Goal: Task Accomplishment & Management: Complete application form

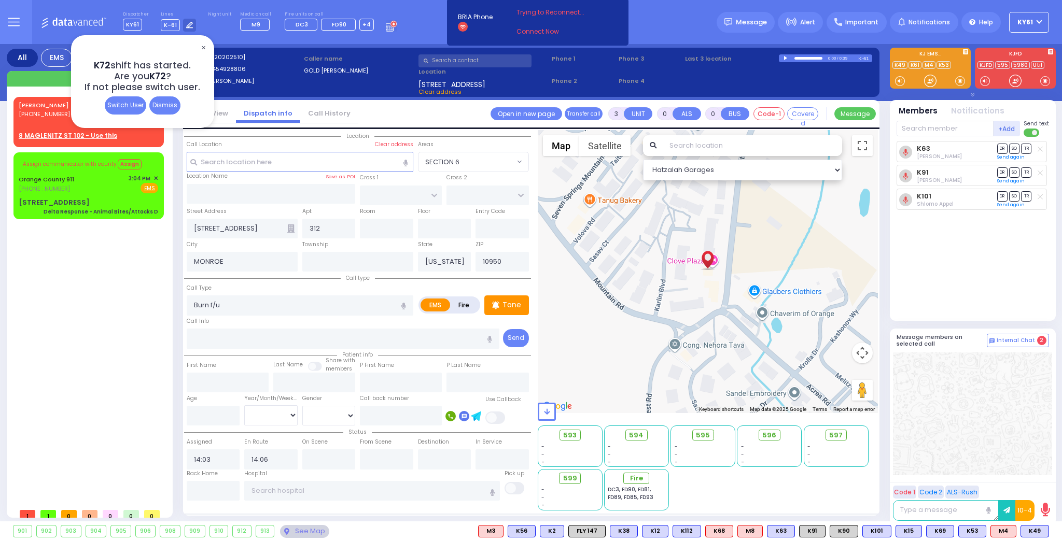
select select
click at [204, 48] on span "✕" at bounding box center [203, 48] width 8 height 12
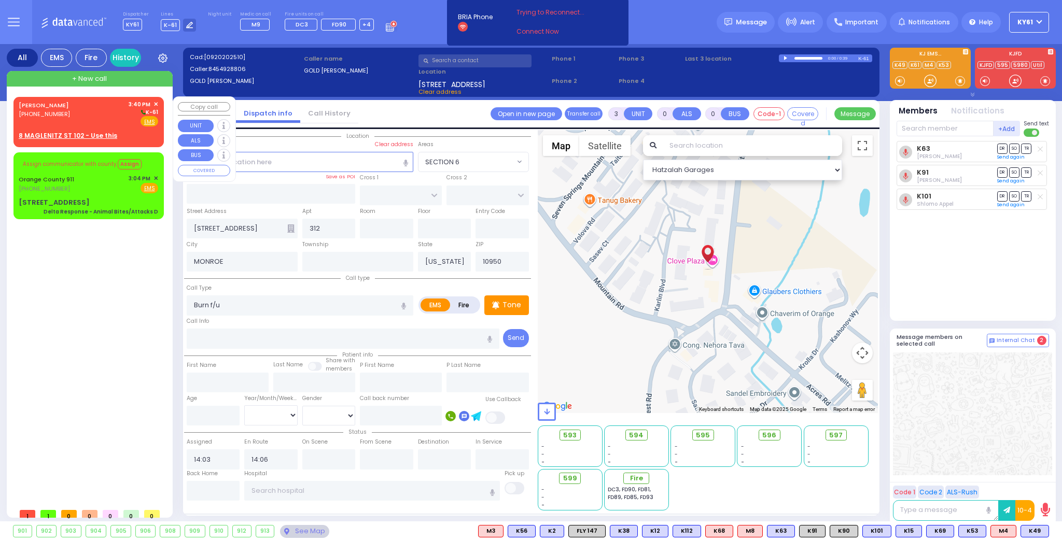
click at [130, 122] on div "Fire EMS" at bounding box center [144, 121] width 30 height 10
type input "2"
type input "1"
select select
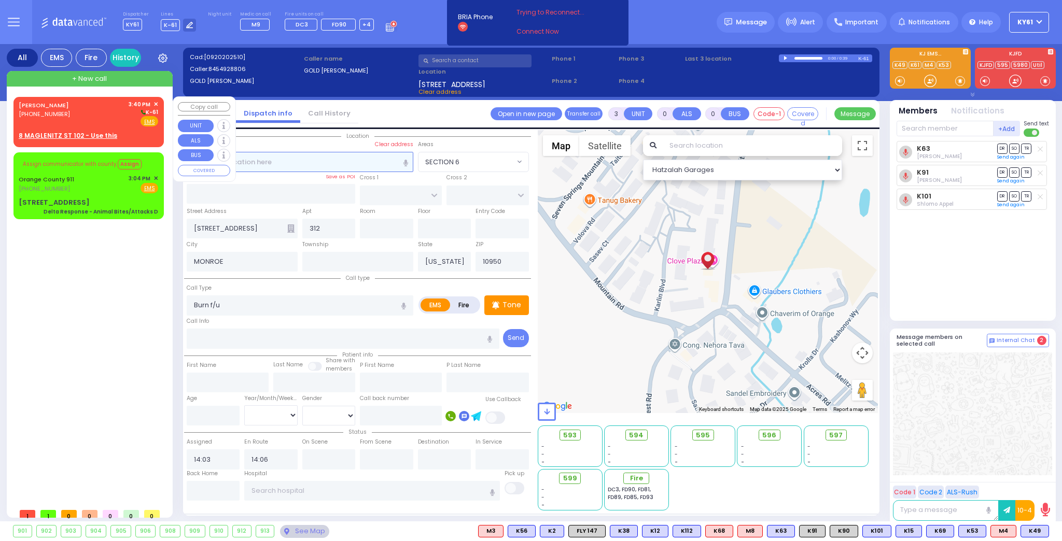
radio input "true"
type input "[PERSON_NAME]"
type input "GUTTMAN"
select select
type input "15:40"
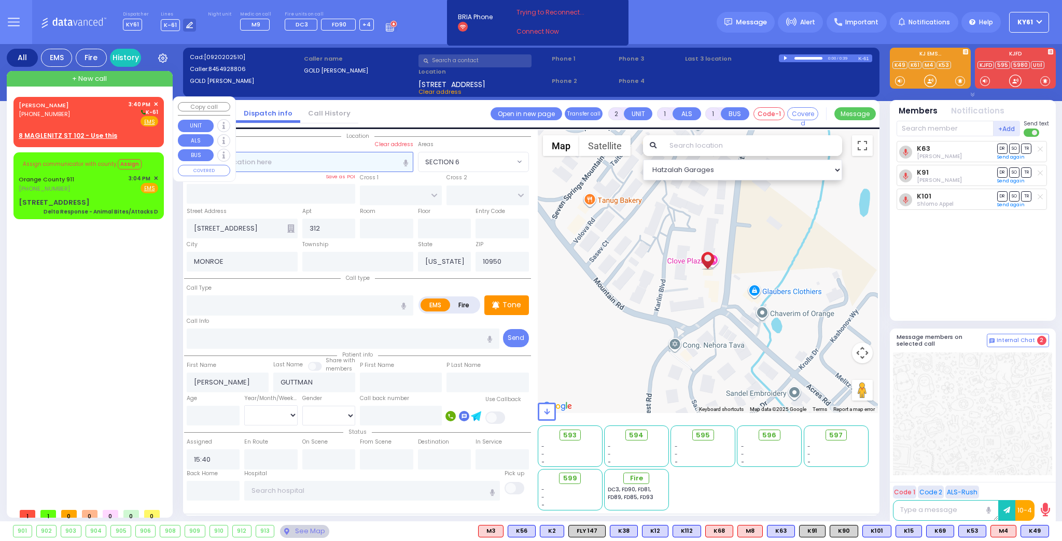
select select "Hatzalah Garages"
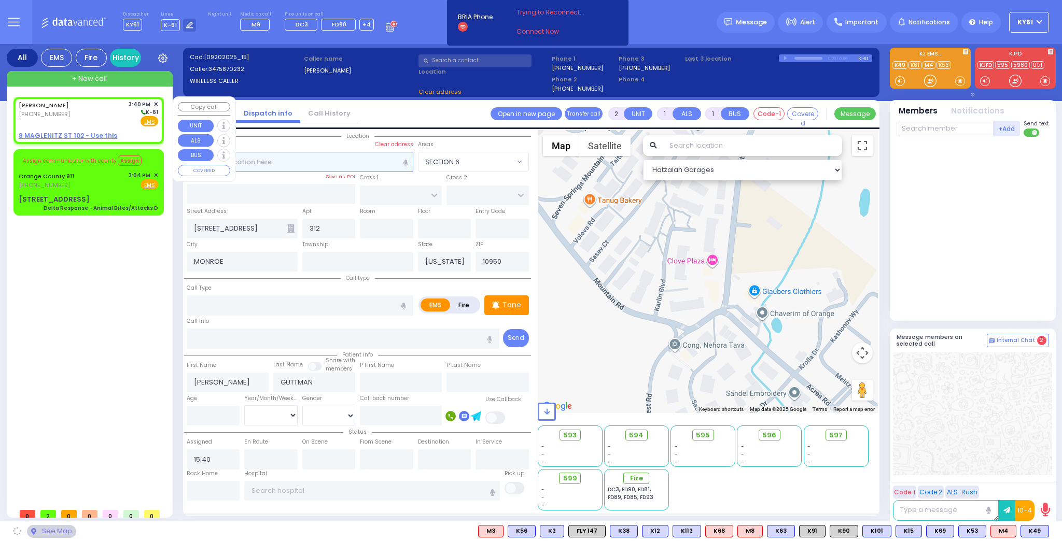
select select
radio input "true"
select select
select select "Hatzalah Garages"
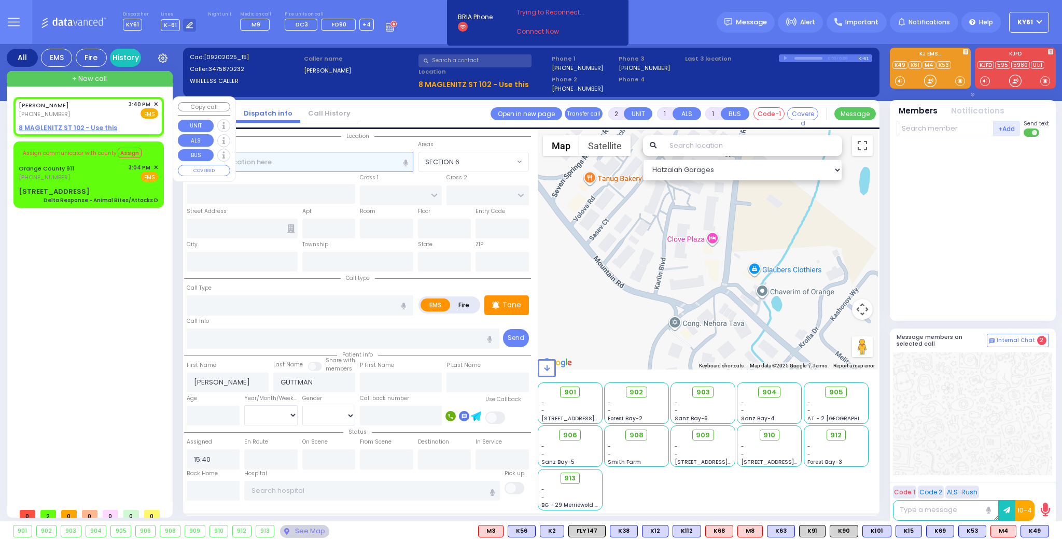
select select
radio input "true"
select select
select select "Hatzalah Garages"
click at [98, 112] on div "[PERSON_NAME] [PHONE_NUMBER] 3:40 PM ✕ Fire EMS" at bounding box center [88, 109] width 139 height 19
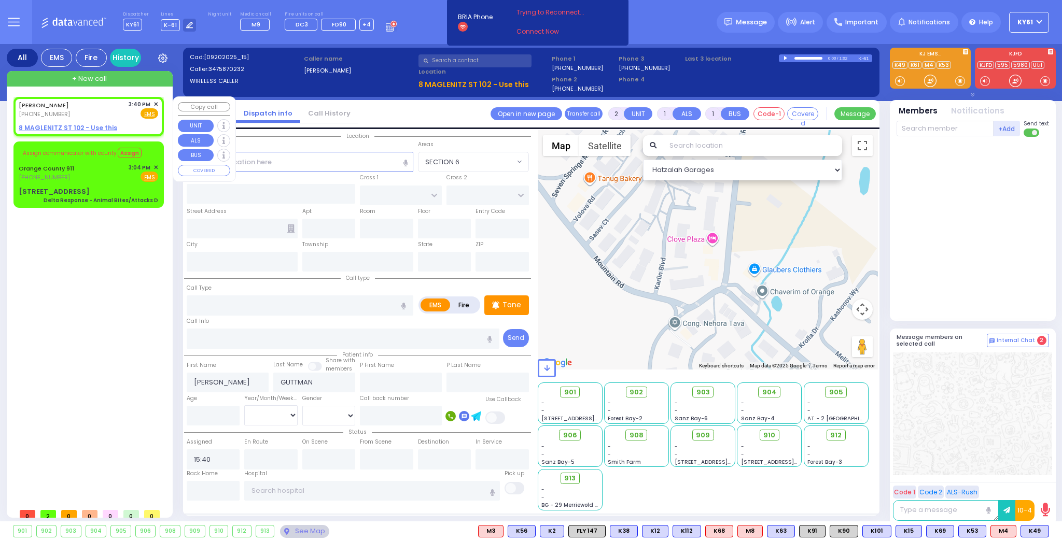
select select
radio input "true"
select select
select select "Hatzalah Garages"
click at [48, 124] on u "8 MAGLENITZ ST 102 - Use this" at bounding box center [68, 127] width 98 height 9
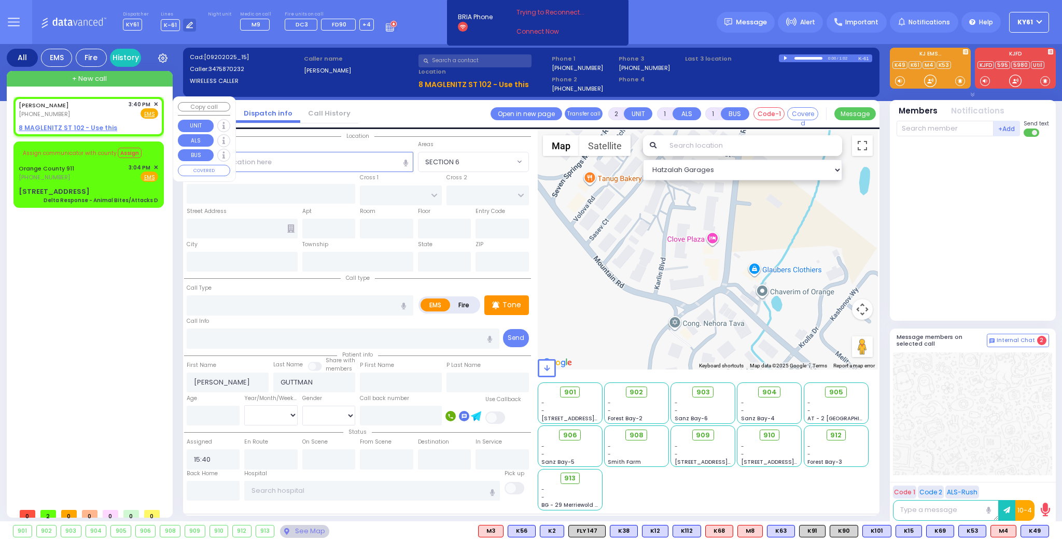
select select
radio input "true"
select select
select select "Hatzalah Garages"
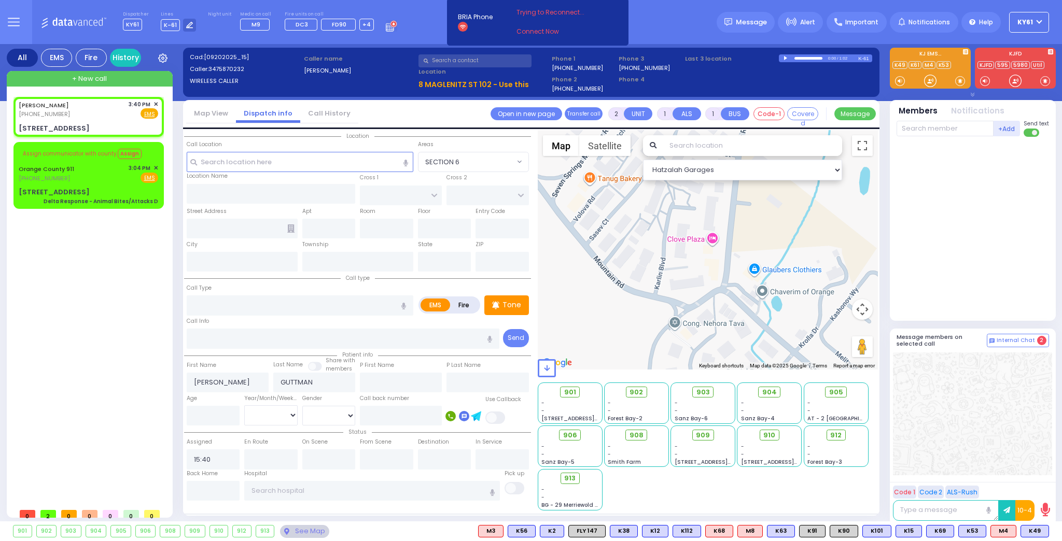
select select
radio input "true"
select select
type input "[PERSON_NAME][GEOGRAPHIC_DATA]"
type input "CHUST RD"
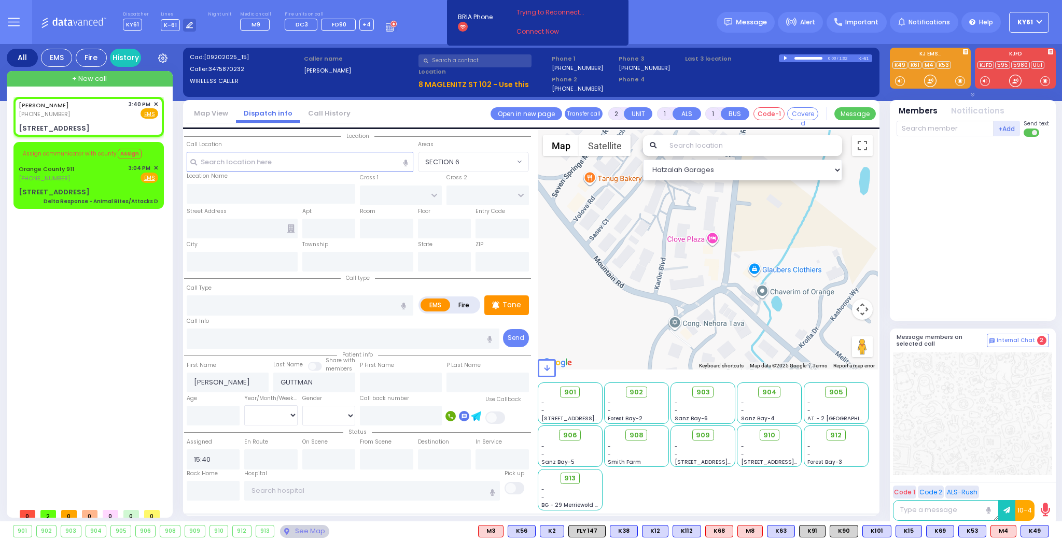
type input "8 MAGLENITZ ST"
type input "102"
type input "Monroe"
type input "[US_STATE]"
type input "10950"
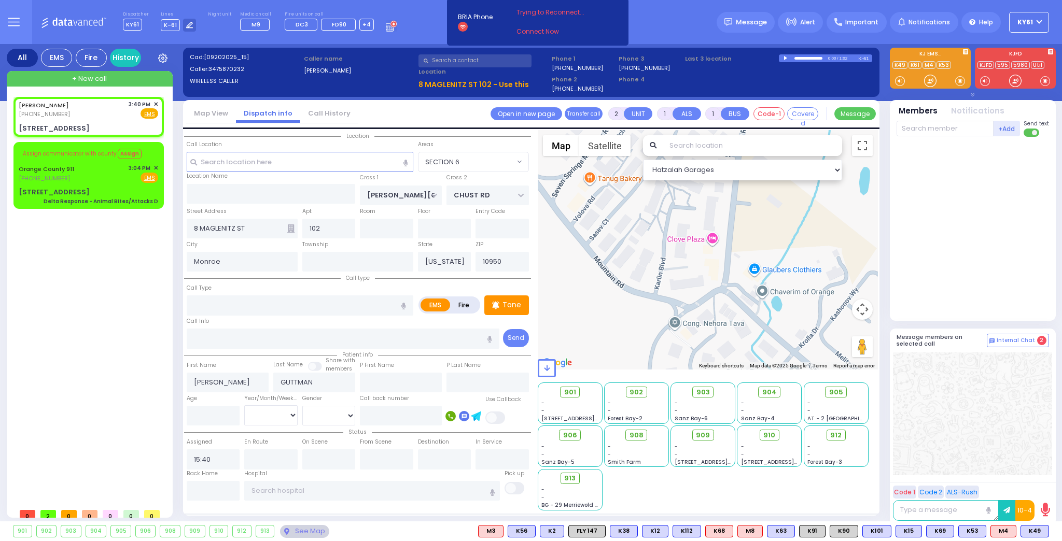
select select "Hatzalah Garages"
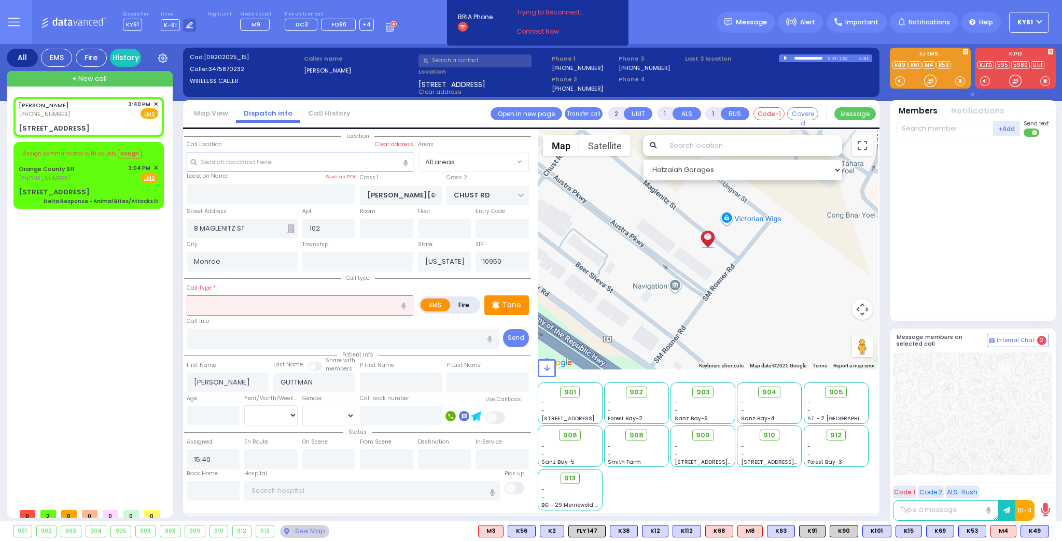
drag, startPoint x: 285, startPoint y: 305, endPoint x: 295, endPoint y: 308, distance: 11.0
click at [290, 306] on input "text" at bounding box center [300, 305] width 227 height 20
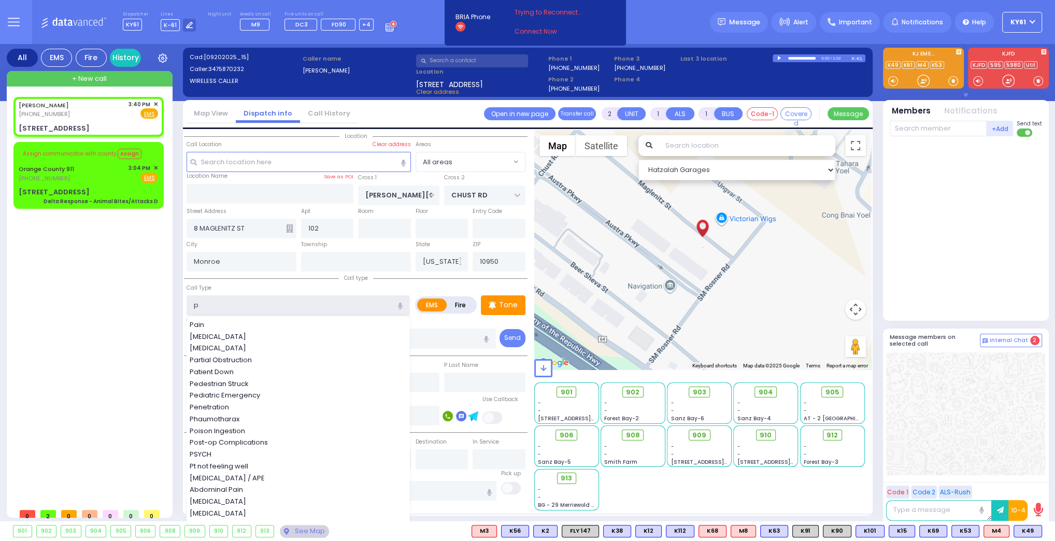
type input "pt"
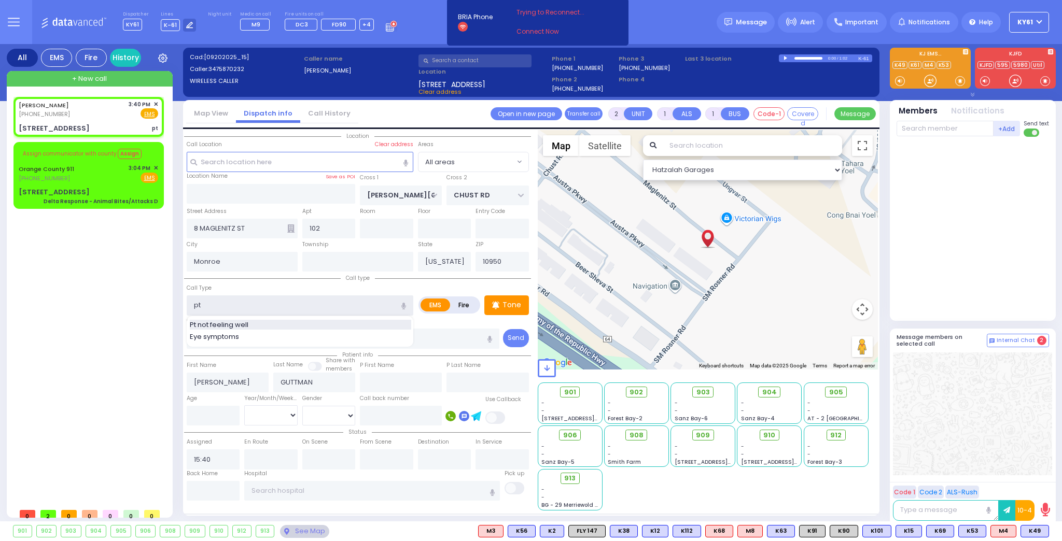
select select
radio input "true"
select select
select select "Hatzalah Garages"
click at [240, 323] on span "Pt not feeling well" at bounding box center [221, 325] width 62 height 10
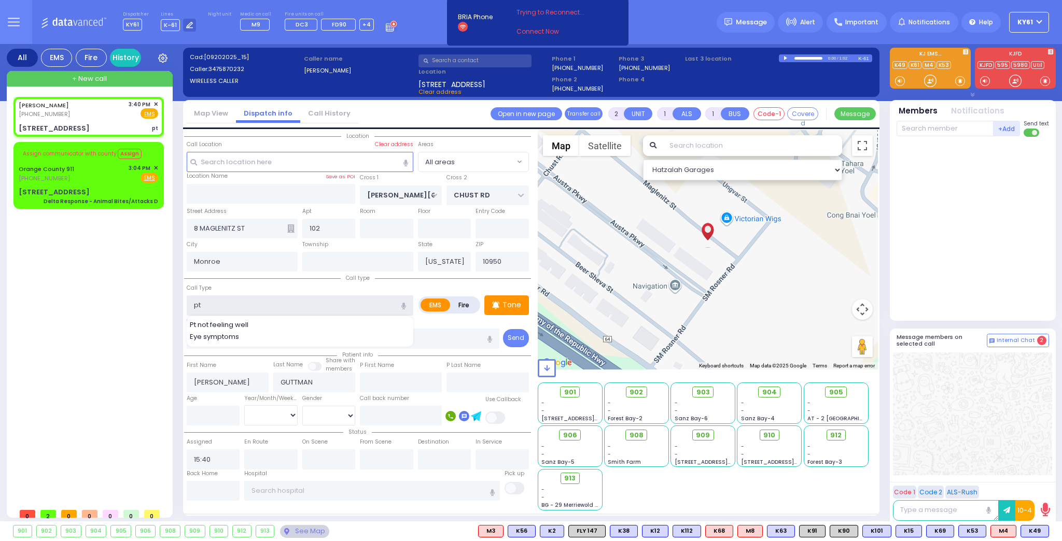
type input "Pt not feeling well"
type input "1"
type input "0"
select select
radio input "true"
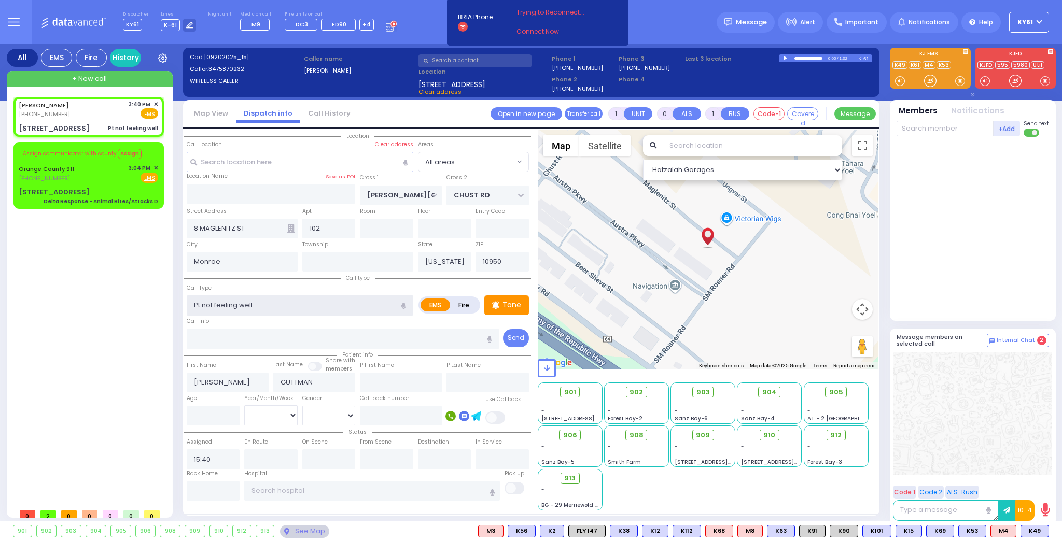
select select
select select "Hatzalah Garages"
click at [291, 226] on icon at bounding box center [290, 228] width 7 height 8
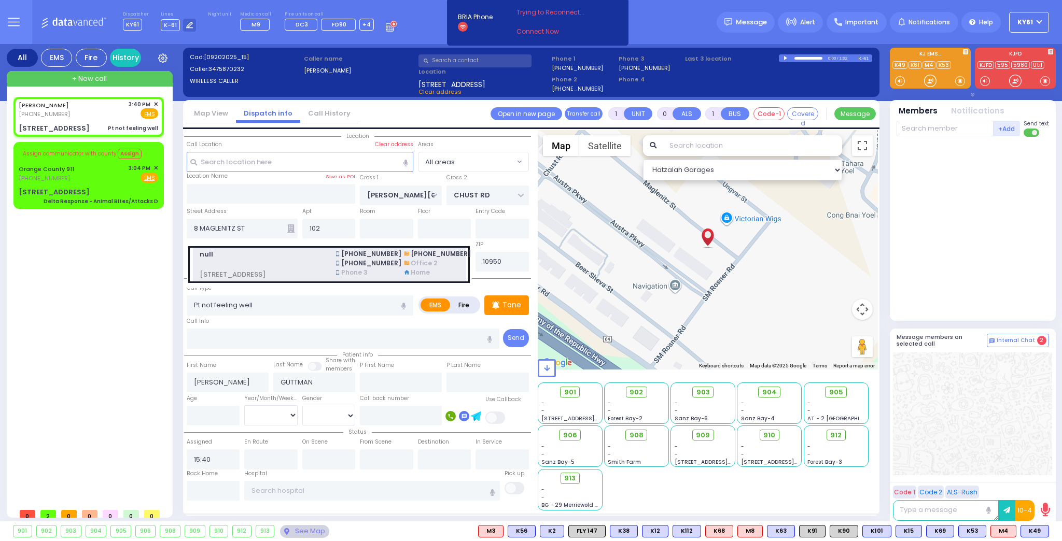
select select
radio input "true"
select select
select select "Hatzalah Garages"
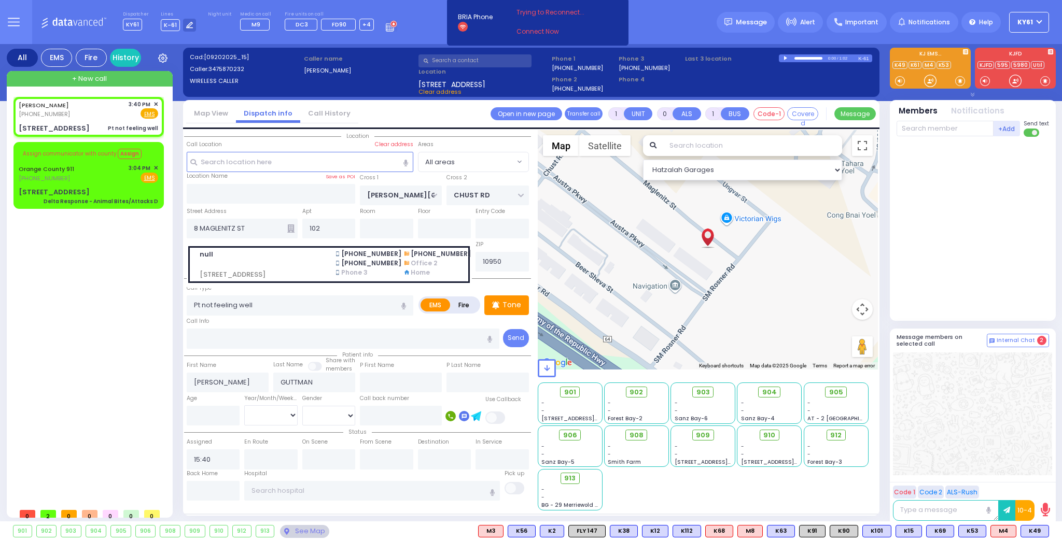
click at [151, 282] on div "[PERSON_NAME] [PHONE_NUMBER] 3:40 PM ✕ EMS Assign EMS" at bounding box center [90, 300] width 154 height 406
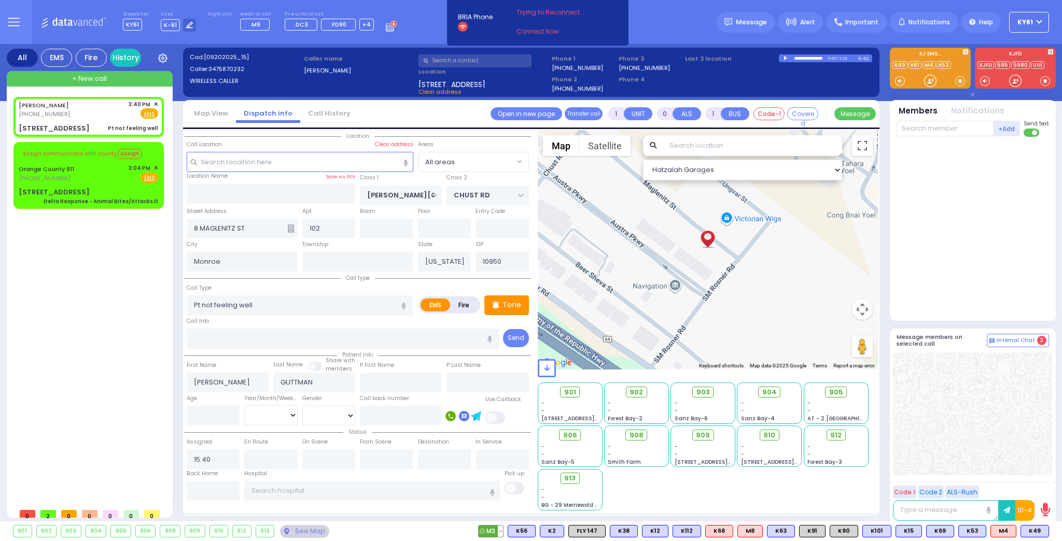
click at [503, 528] on span "M3" at bounding box center [490, 531] width 24 height 11
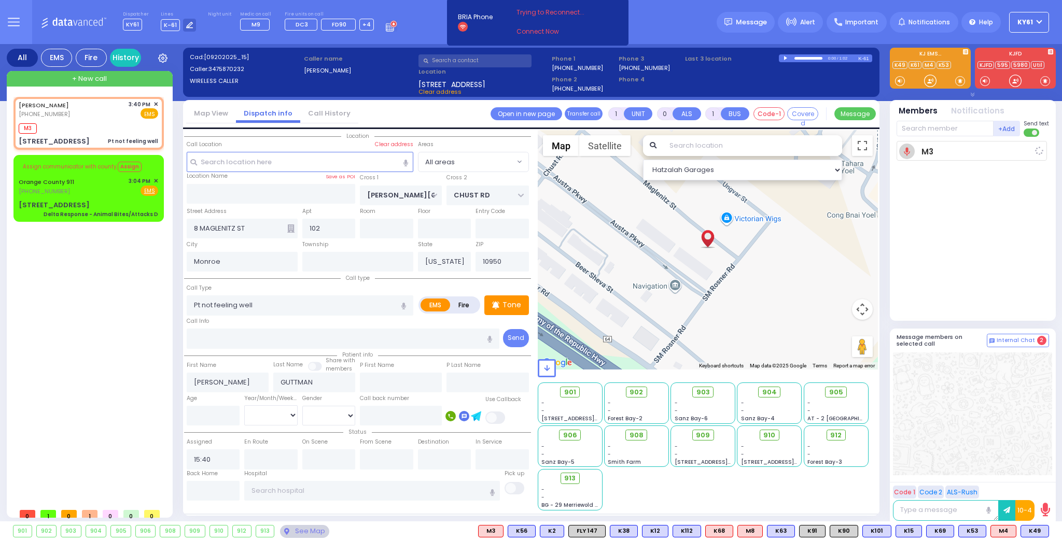
select select
radio input "true"
select select
type input "15:43"
select select "Hatzalah Garages"
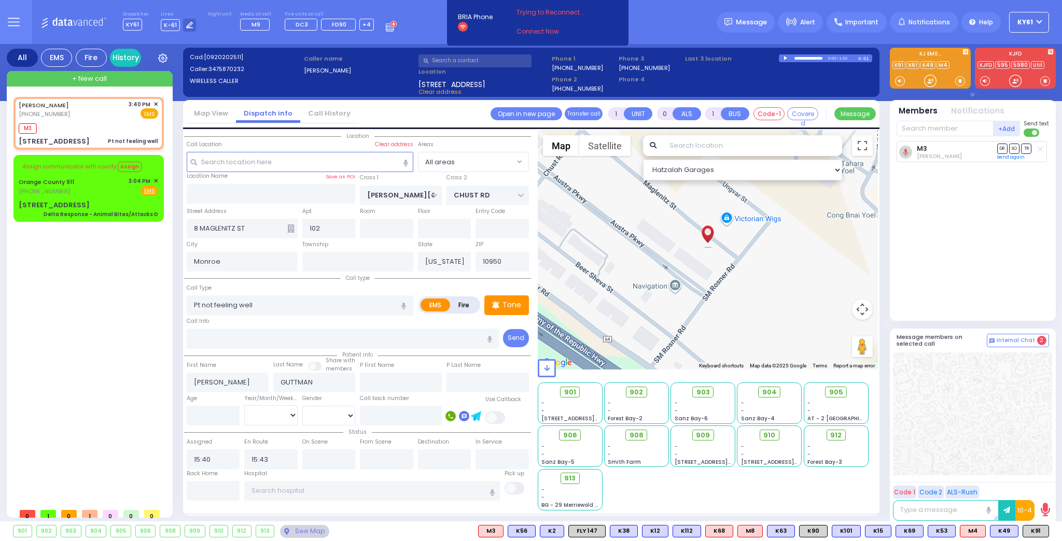
drag, startPoint x: 1038, startPoint y: 530, endPoint x: 1039, endPoint y: 519, distance: 10.9
click at [0, 0] on div "K91" at bounding box center [0, 0] width 0 height 0
click at [1031, 534] on span "K91" at bounding box center [1035, 531] width 25 height 11
select select
radio input "true"
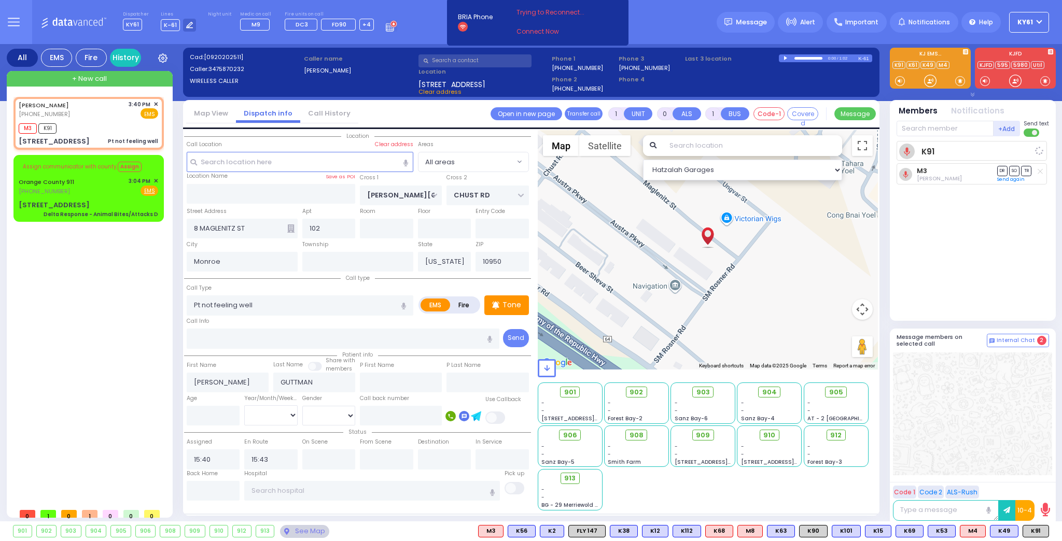
select select
select select "Hatzalah Garages"
